Goal: Complete application form: Complete application form

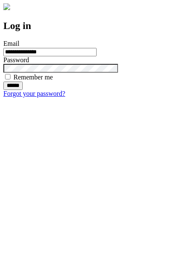
type input "**********"
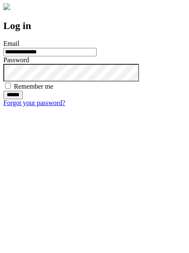
click at [23, 99] on input "******" at bounding box center [12, 95] width 19 height 8
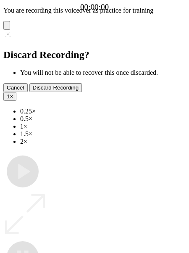
type input "**********"
